Goal: Check status: Check status

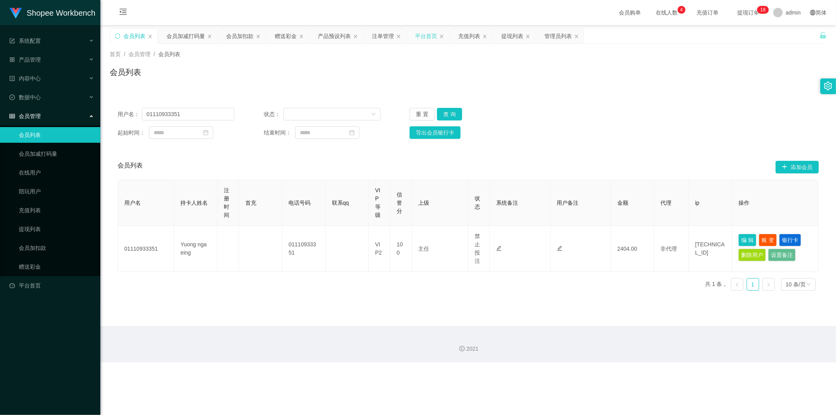
click at [426, 34] on div "平台首页" at bounding box center [426, 36] width 22 height 15
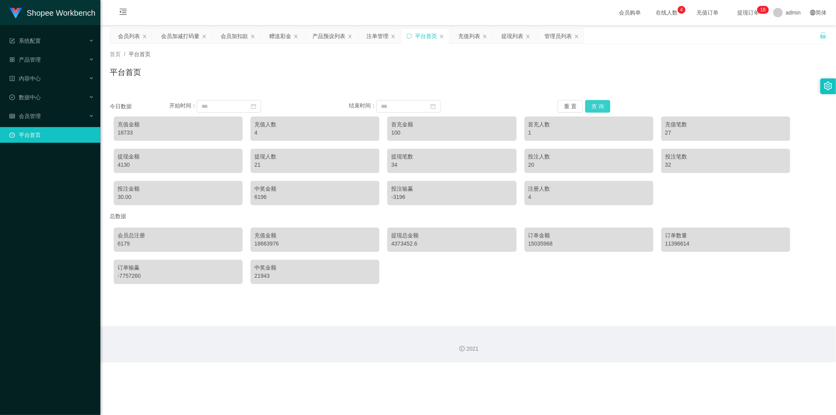
click at [601, 107] on button "查 询" at bounding box center [597, 106] width 25 height 13
click at [586, 106] on button "查 询" at bounding box center [597, 106] width 25 height 13
click at [469, 35] on div "充值列表" at bounding box center [469, 36] width 22 height 15
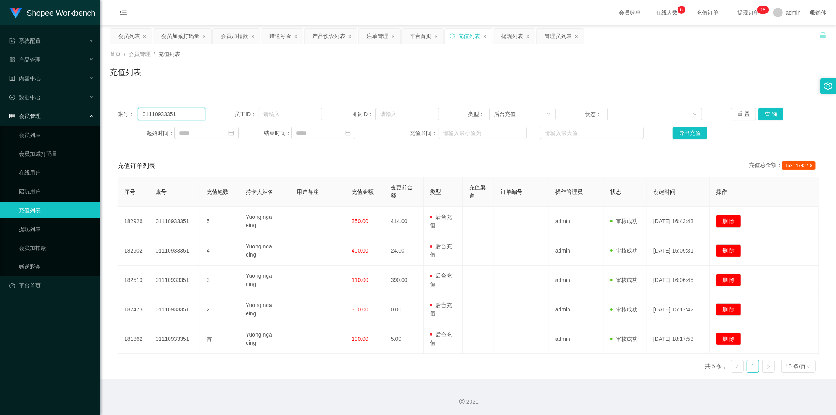
click at [189, 117] on input "01110933351" at bounding box center [171, 114] width 67 height 13
paste input "Chen1135"
type input "Chen1135"
click at [772, 115] on button "查 询" at bounding box center [771, 114] width 25 height 13
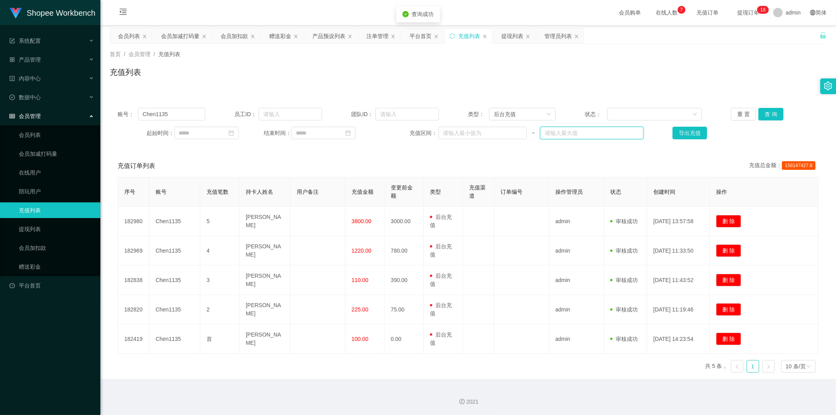
click at [592, 136] on input "text" at bounding box center [591, 133] width 103 height 13
click at [546, 135] on input "5020" at bounding box center [591, 133] width 103 height 13
type input "5020"
click at [176, 113] on input "Chen1135" at bounding box center [171, 114] width 67 height 13
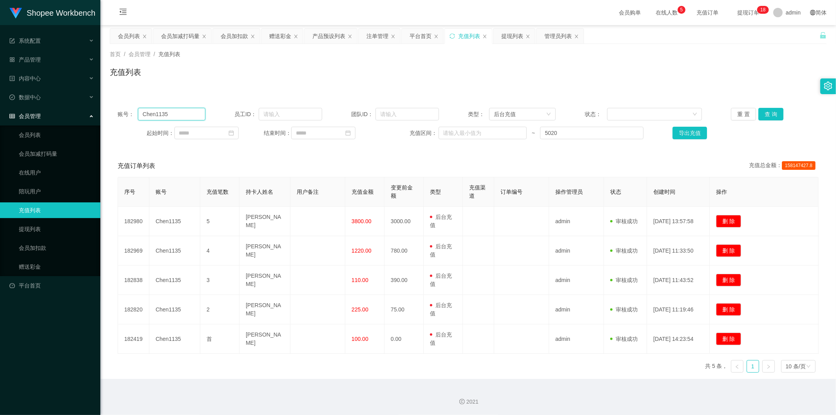
click at [176, 113] on input "Chen1135" at bounding box center [171, 114] width 67 height 13
click at [574, 135] on input "5020" at bounding box center [591, 133] width 103 height 13
click at [769, 112] on button "查 询" at bounding box center [771, 114] width 25 height 13
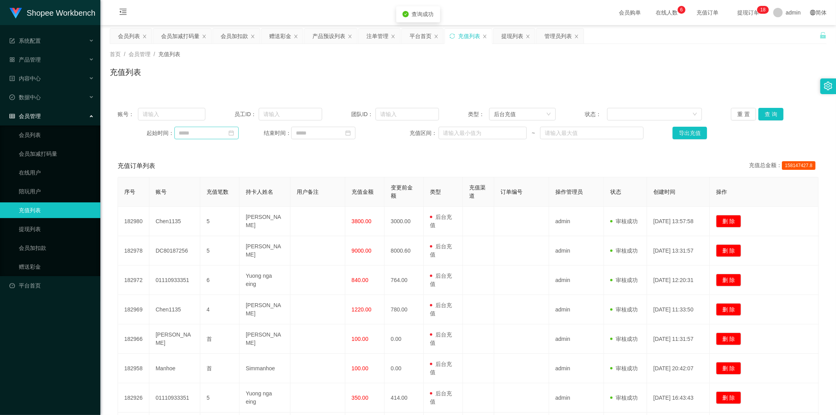
click at [234, 130] on icon "图标: calendar" at bounding box center [231, 132] width 5 height 5
click at [209, 199] on td "13" at bounding box center [215, 199] width 14 height 12
type input "**********"
click at [347, 138] on input at bounding box center [323, 133] width 64 height 13
click at [330, 199] on div "13" at bounding box center [330, 198] width 9 height 9
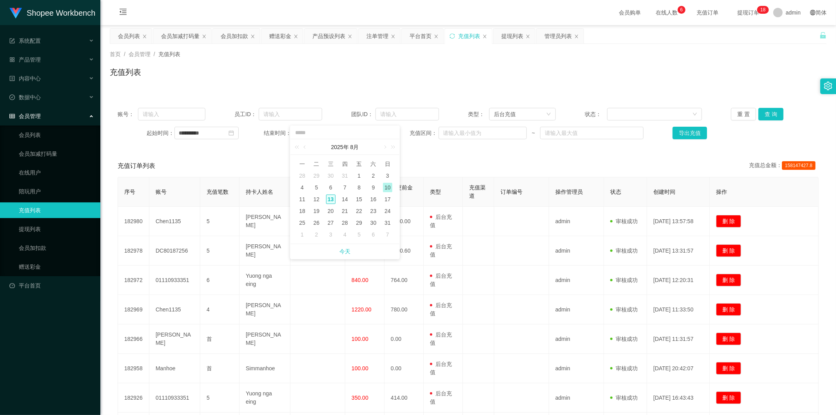
type input "**********"
click at [769, 109] on button "查 询" at bounding box center [771, 114] width 25 height 13
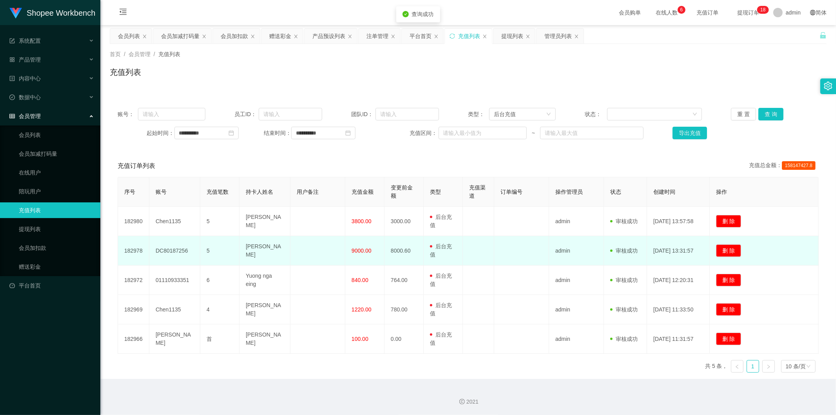
click at [175, 250] on td "DC80187256" at bounding box center [174, 250] width 51 height 29
copy td "DC80187256"
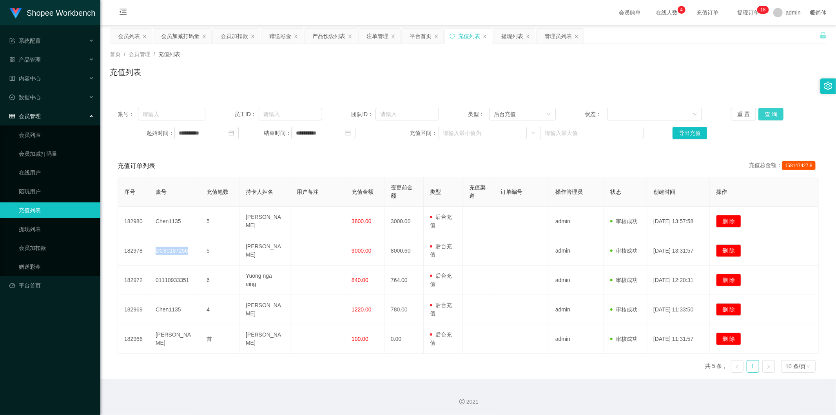
click at [767, 117] on button "查 询" at bounding box center [771, 114] width 25 height 13
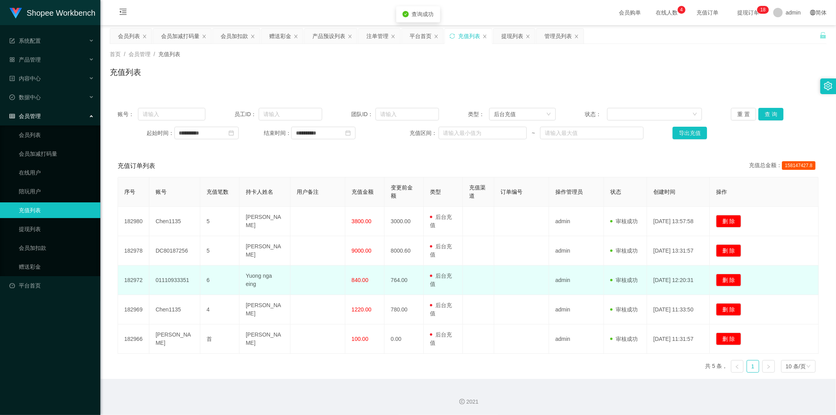
click at [174, 283] on td "01110933351" at bounding box center [174, 279] width 51 height 29
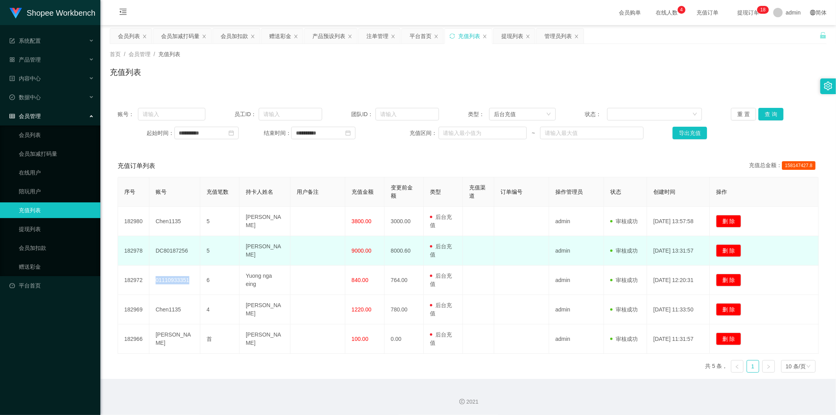
copy td "01110933351"
